Goal: Download file/media

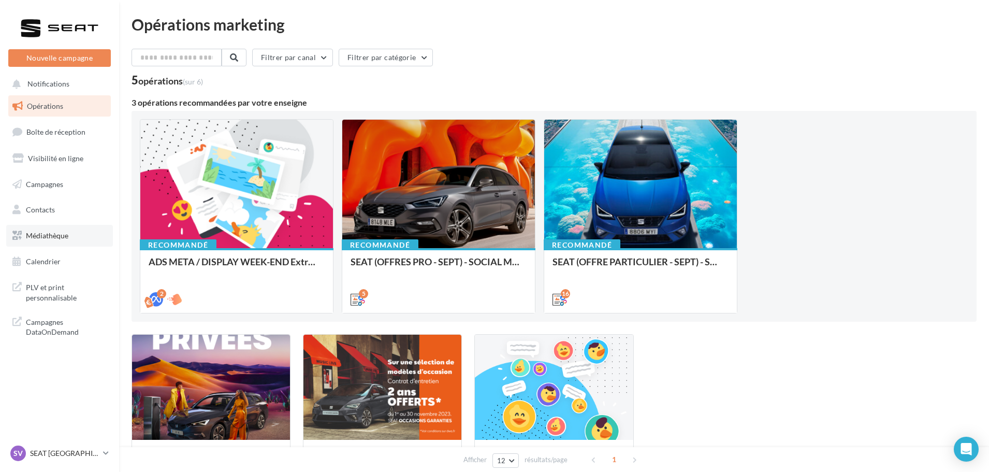
click at [83, 240] on link "Médiathèque" at bounding box center [59, 236] width 107 height 22
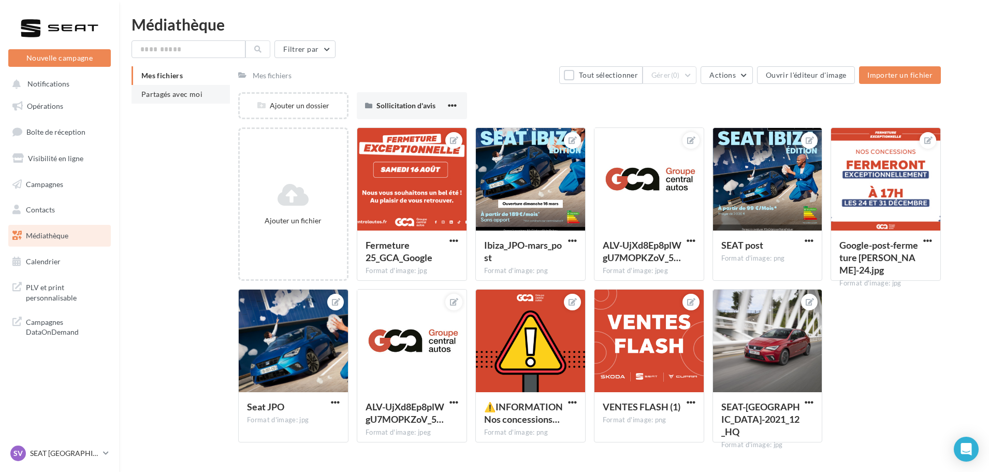
click at [209, 92] on li "Partagés avec moi" at bounding box center [181, 94] width 98 height 19
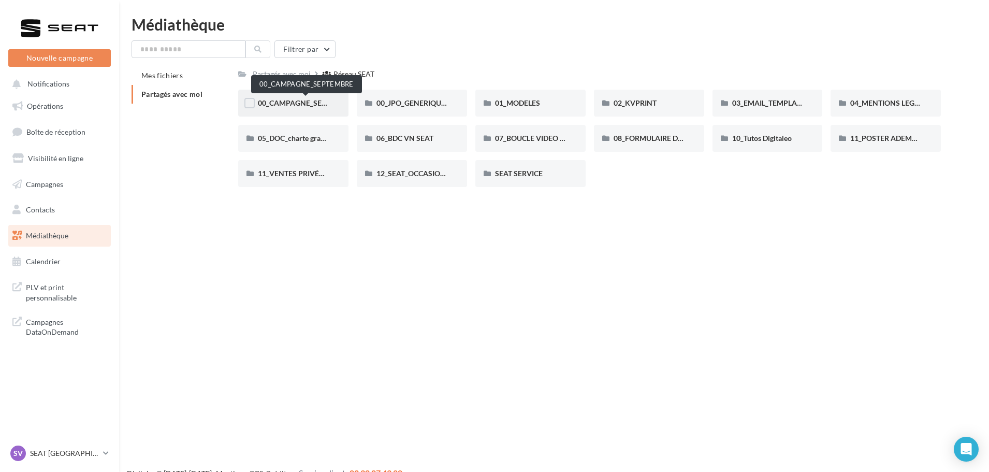
click at [315, 103] on span "00_CAMPAGNE_SEPTEMBRE" at bounding box center [306, 102] width 97 height 9
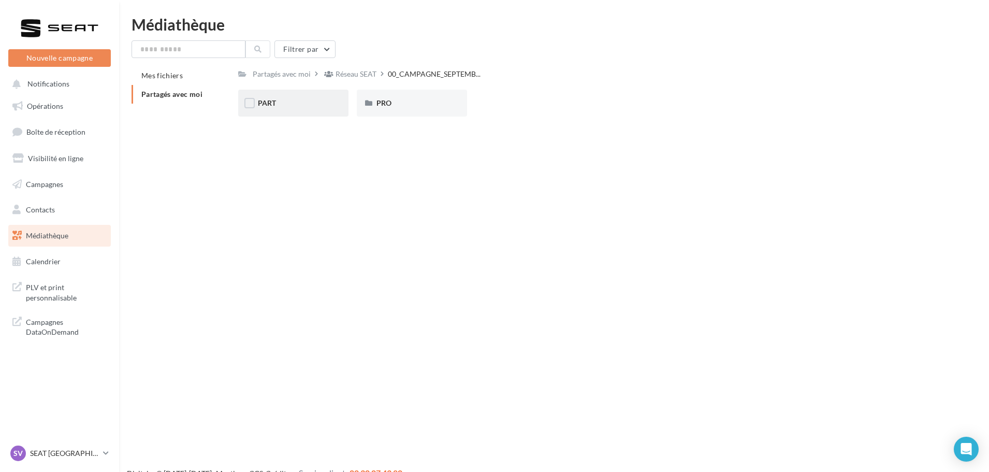
click at [308, 103] on div "PART" at bounding box center [293, 103] width 71 height 10
click at [569, 94] on div "IBIZA" at bounding box center [530, 103] width 110 height 27
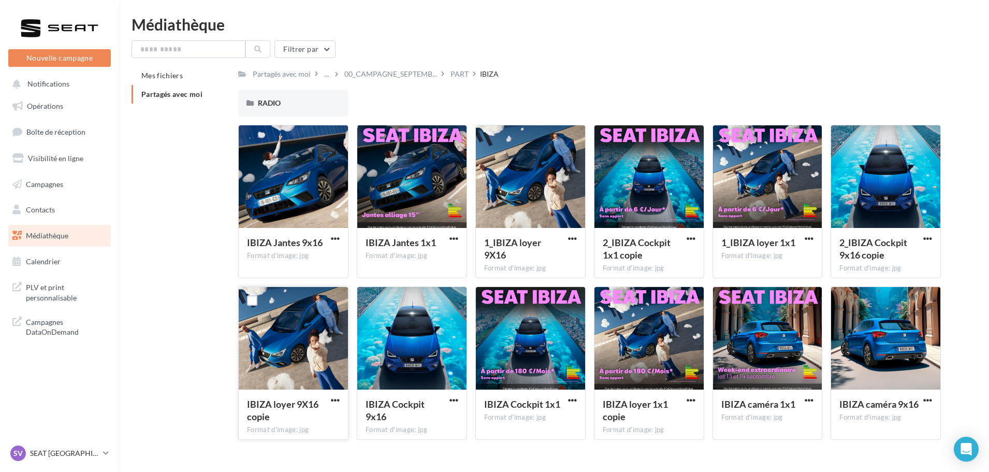
click at [329, 352] on div at bounding box center [293, 339] width 109 height 104
click at [329, 401] on button "button" at bounding box center [335, 401] width 13 height 10
click at [314, 424] on button "Télécharger" at bounding box center [290, 420] width 104 height 27
click at [451, 400] on span "button" at bounding box center [453, 400] width 9 height 9
click at [425, 415] on button "Télécharger" at bounding box center [409, 420] width 104 height 27
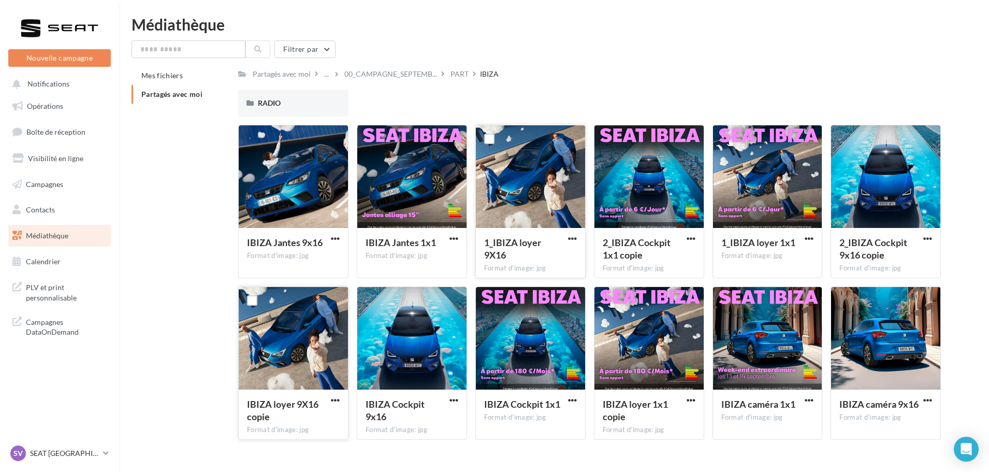
click at [571, 207] on div at bounding box center [530, 177] width 109 height 104
click at [577, 243] on button "button" at bounding box center [572, 239] width 13 height 10
click at [559, 261] on button "Télécharger" at bounding box center [527, 258] width 104 height 27
click at [64, 446] on div "SV SEAT Vienne SEAT-VIENNE" at bounding box center [54, 453] width 89 height 16
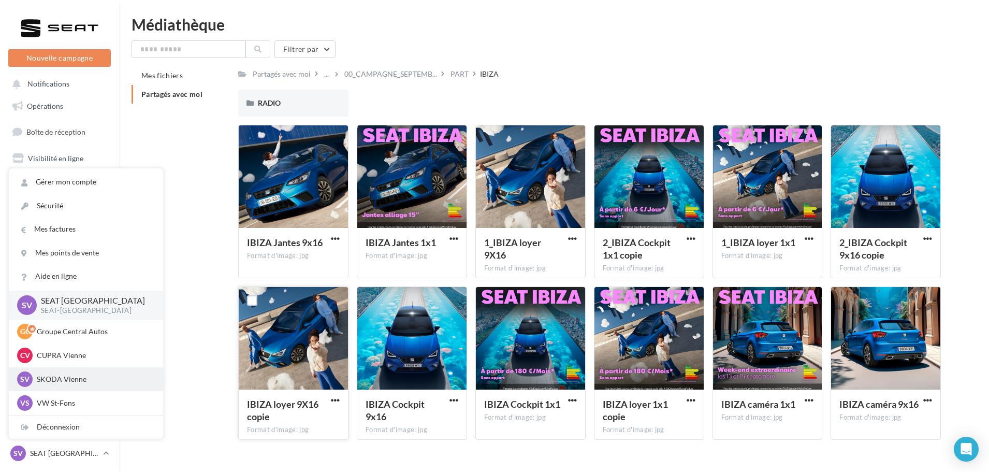
scroll to position [52, 0]
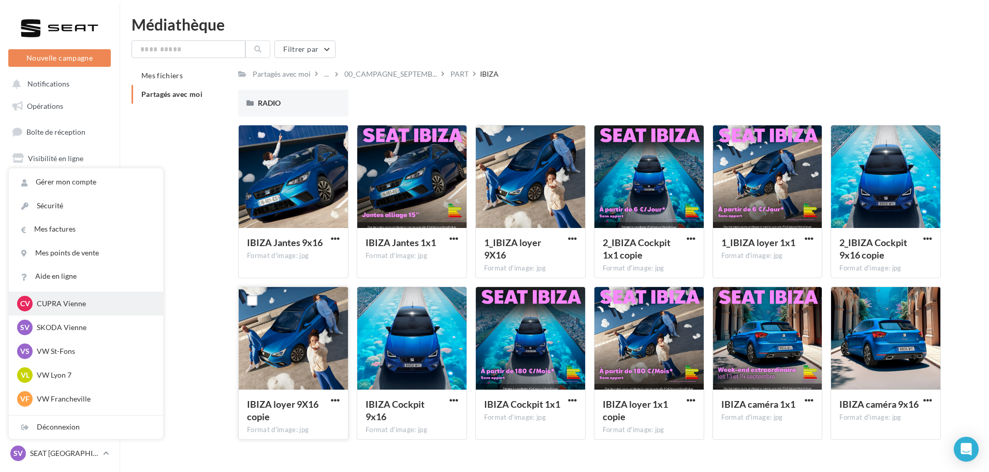
click at [79, 303] on p "CUPRA Vienne" at bounding box center [94, 303] width 114 height 10
